Goal: Information Seeking & Learning: Learn about a topic

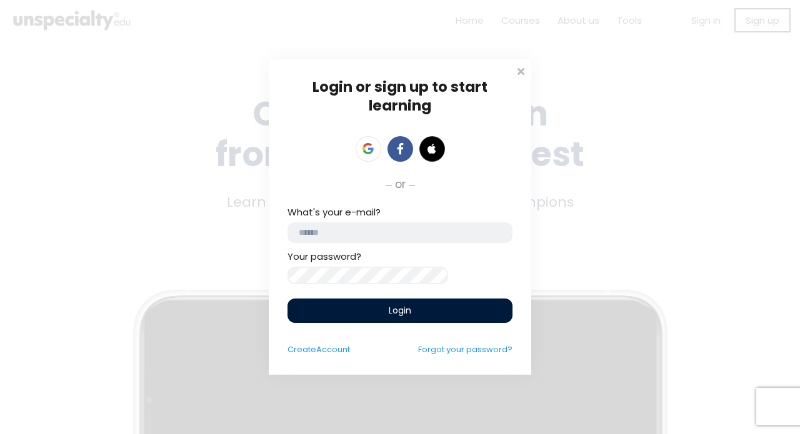
type input "**********"
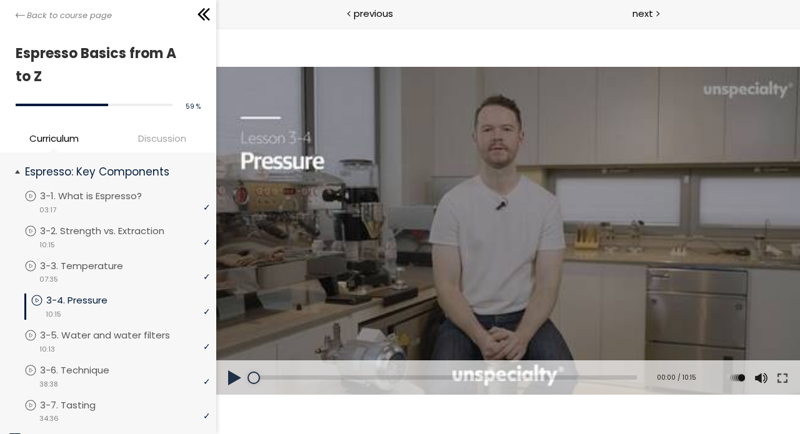
scroll to position [227, 0]
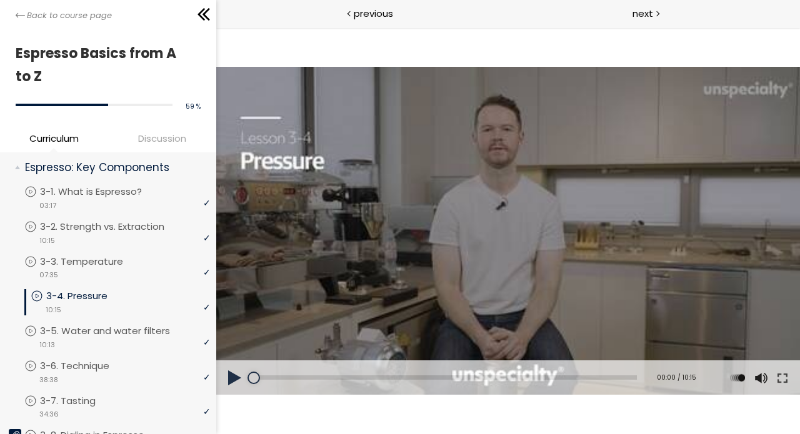
click at [459, 202] on div at bounding box center [508, 231] width 584 height 328
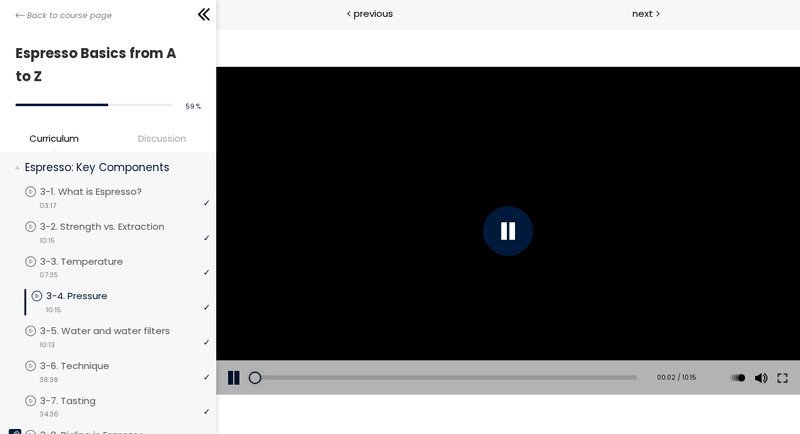
click at [611, 46] on div "Click for sound @keyframes VOLUME_SMALL_WAVE_FLASH { 0% { opacity: 0; } 33% { o…" at bounding box center [508, 230] width 584 height 407
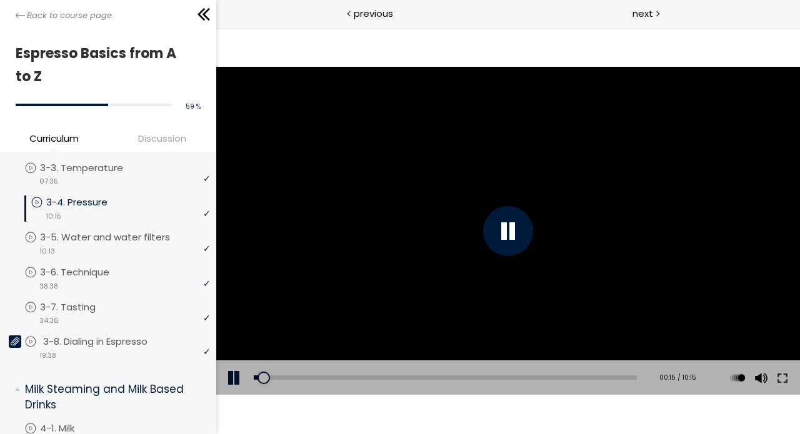
scroll to position [321, 0]
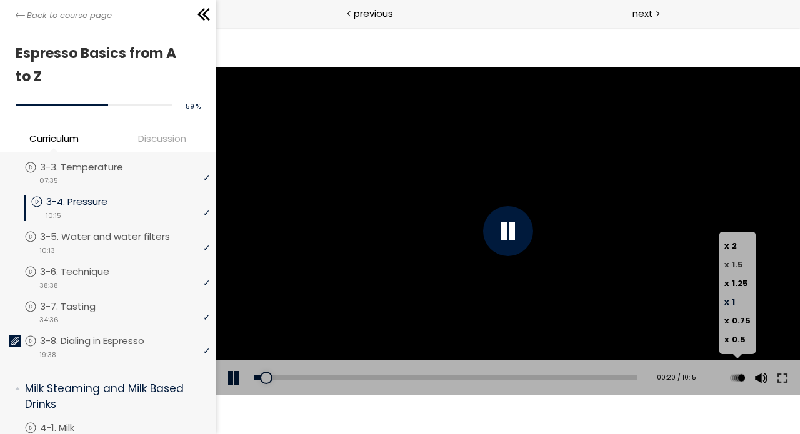
click at [738, 262] on span "1.5" at bounding box center [736, 265] width 11 height 12
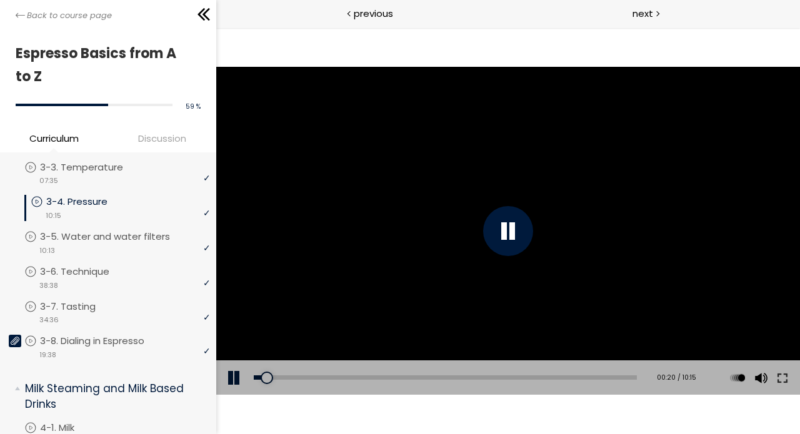
click at [657, 407] on div "Click for sound @keyframes VOLUME_SMALL_WAVE_FLASH { 0% { opacity: 0; } 33% { o…" at bounding box center [508, 230] width 584 height 407
click at [294, 410] on div "Click for sound @keyframes VOLUME_SMALL_WAVE_FLASH { 0% { opacity: 0; } 33% { o…" at bounding box center [508, 230] width 584 height 407
click at [286, 417] on div "Click for sound @keyframes VOLUME_SMALL_WAVE_FLASH { 0% { opacity: 0; } 33% { o…" at bounding box center [508, 230] width 584 height 407
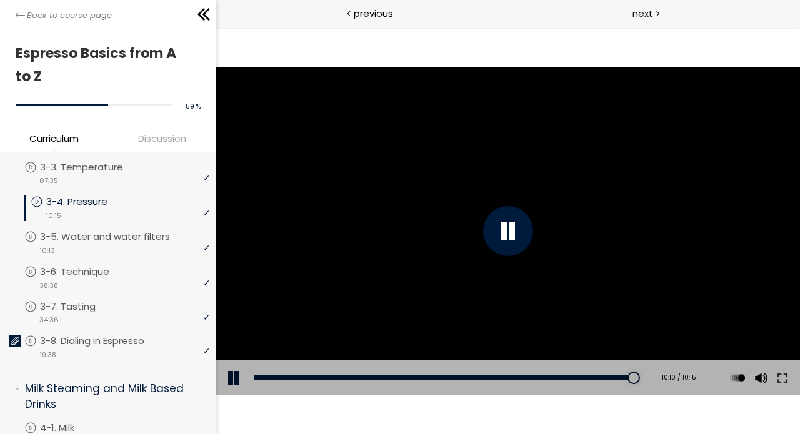
click at [409, 263] on div at bounding box center [508, 231] width 584 height 328
click at [84, 247] on div "video 10:13" at bounding box center [117, 250] width 186 height 12
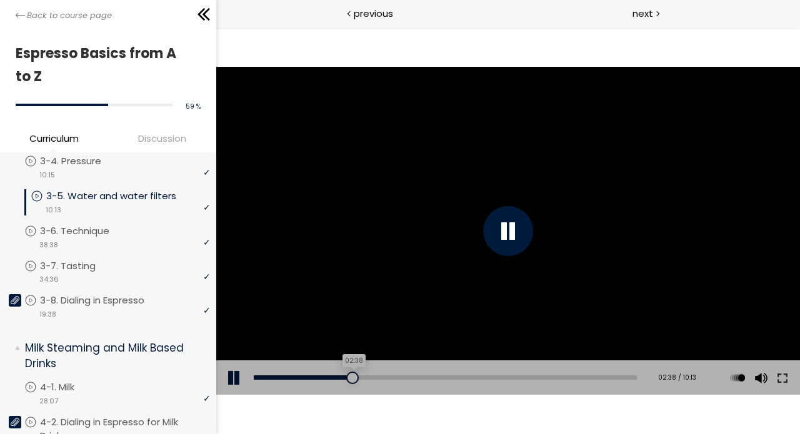
click at [353, 378] on div "02:38" at bounding box center [444, 377] width 383 height 4
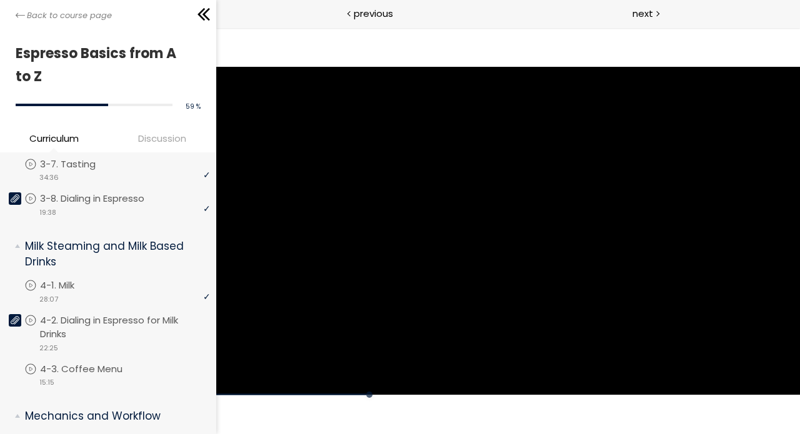
scroll to position [429, 0]
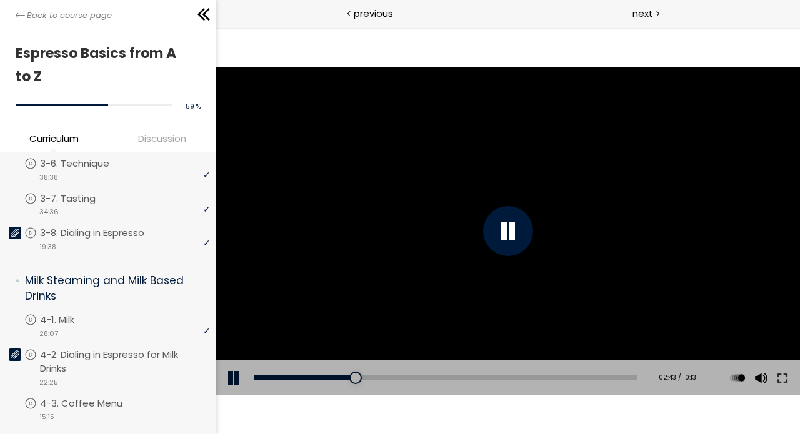
click at [331, 412] on div "The video is loading... Click for sound @keyframes VOLUME_SMALL_WAVE_FLASH { 0%…" at bounding box center [508, 230] width 584 height 407
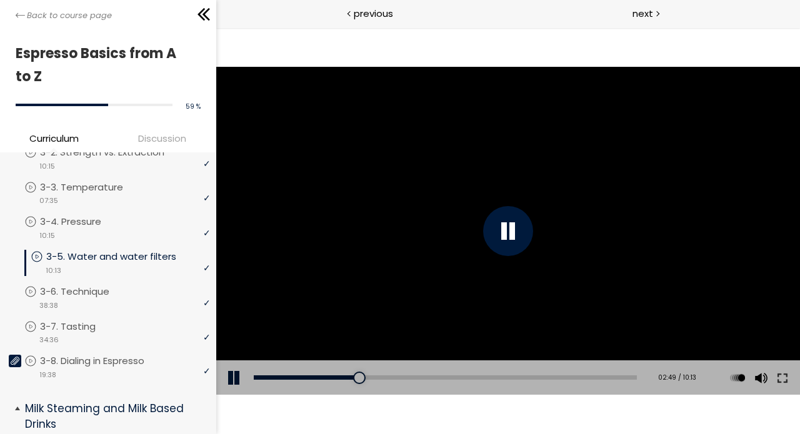
scroll to position [301, 0]
click at [412, 392] on div "Add chapter 04:10" at bounding box center [444, 378] width 383 height 35
click at [394, 304] on div at bounding box center [508, 231] width 584 height 328
click at [398, 261] on div at bounding box center [508, 231] width 584 height 328
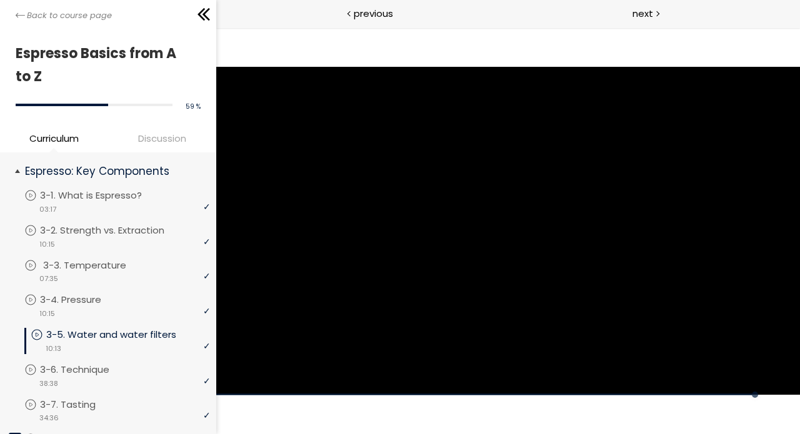
scroll to position [226, 0]
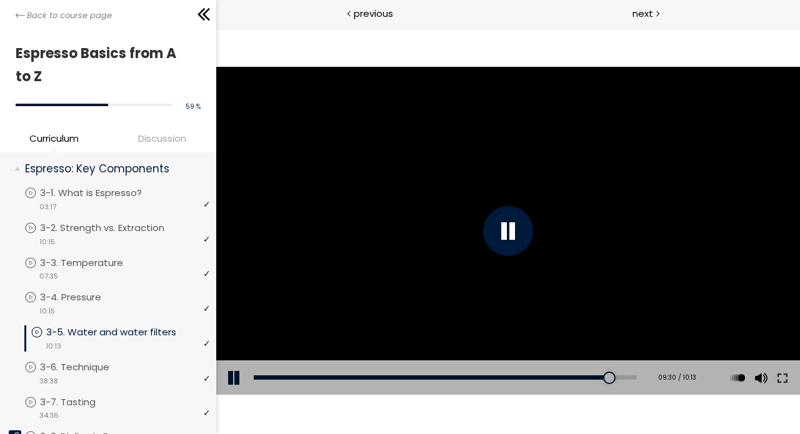
click at [288, 420] on div "The video is loading... Click for sound @keyframes VOLUME_SMALL_WAVE_FLASH { 0%…" at bounding box center [508, 230] width 584 height 407
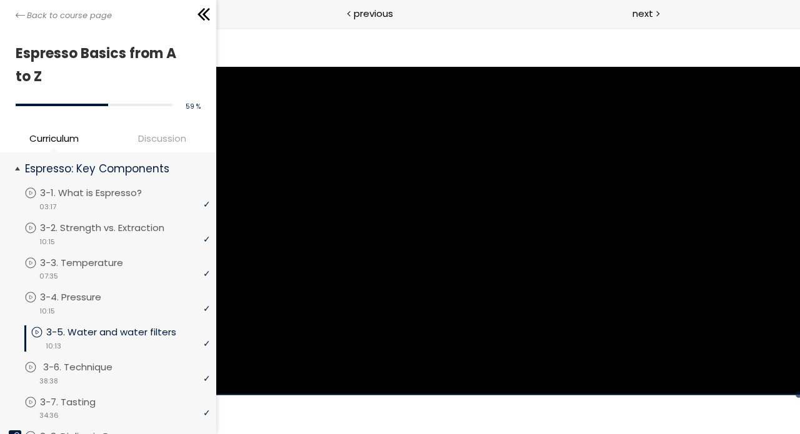
click at [25, 374] on div "video 38:38" at bounding box center [117, 380] width 186 height 12
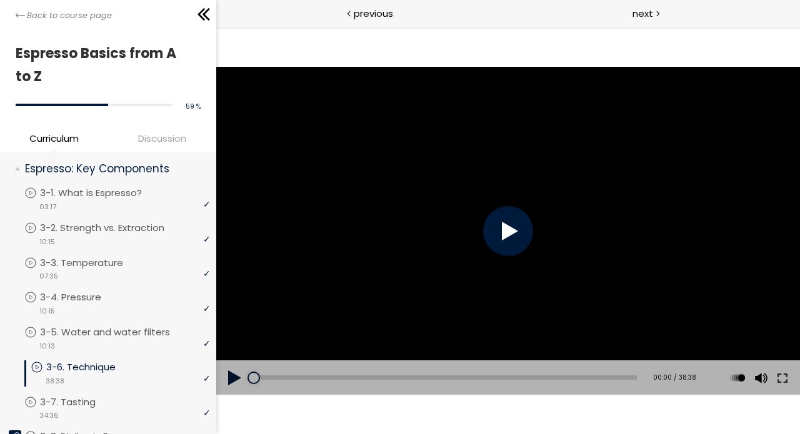
click at [514, 245] on div at bounding box center [507, 231] width 50 height 50
click at [510, 232] on div at bounding box center [507, 231] width 50 height 50
click at [509, 231] on div at bounding box center [507, 231] width 50 height 50
click at [258, 380] on div at bounding box center [258, 378] width 12 height 12
click at [250, 419] on div "Click for sound @keyframes VOLUME_SMALL_WAVE_FLASH { 0% { opacity: 0; } 33% { o…" at bounding box center [508, 230] width 584 height 407
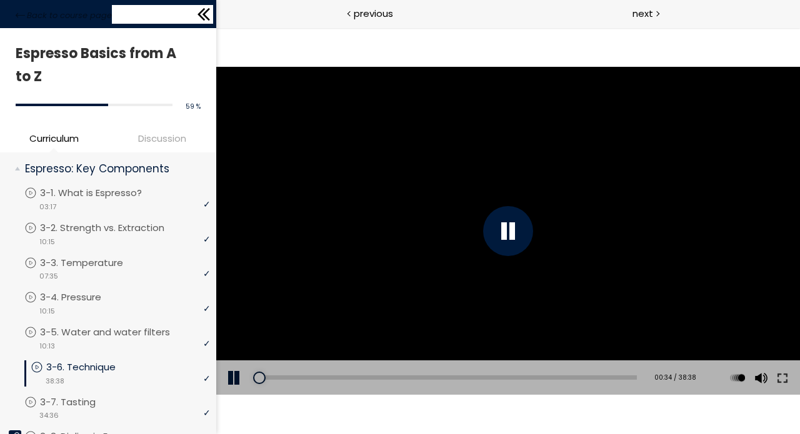
click at [201, 12] on icon at bounding box center [200, 14] width 7 height 12
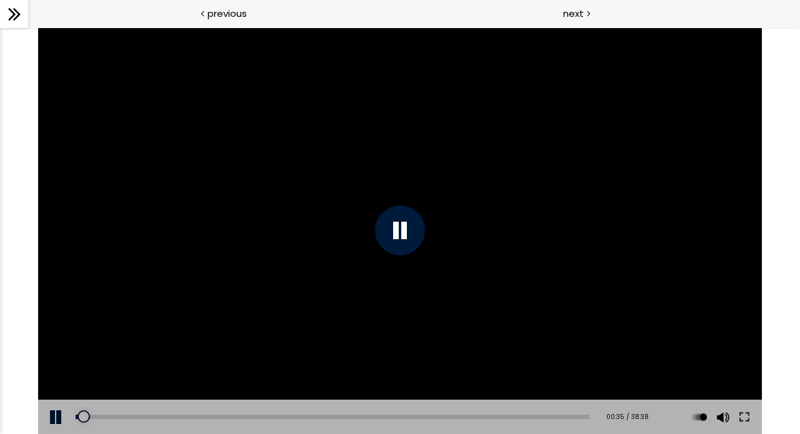
click at [20, 161] on div "Click for sound @keyframes VOLUME_SMALL_WAVE_FLASH { 0% { opacity: 0; } 33% { o…" at bounding box center [400, 230] width 800 height 407
click at [300, 413] on div "Add chapter 15:51" at bounding box center [333, 417] width 514 height 35
click at [299, 419] on div "16:38" at bounding box center [333, 417] width 514 height 4
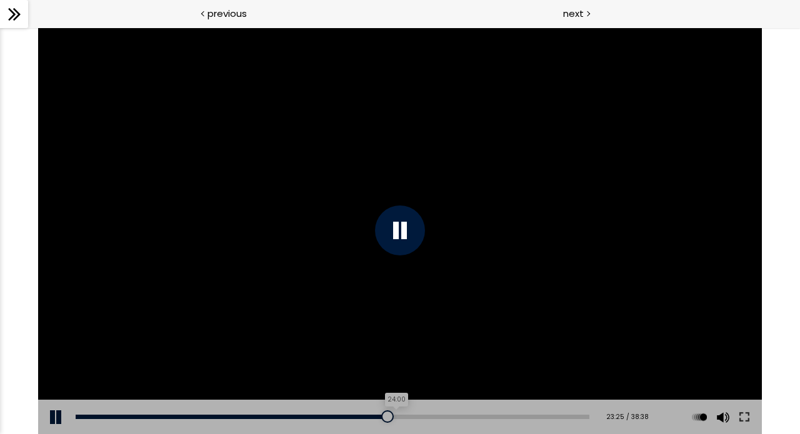
click at [397, 416] on div "24:00" at bounding box center [333, 417] width 514 height 4
click at [405, 415] on div "24:35" at bounding box center [333, 417] width 514 height 4
